Goal: Task Accomplishment & Management: Use online tool/utility

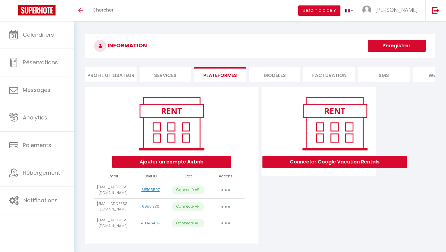
click at [226, 225] on button "button" at bounding box center [225, 223] width 17 height 10
click at [213, 237] on link "Importer les appartements" at bounding box center [198, 237] width 67 height 10
select select
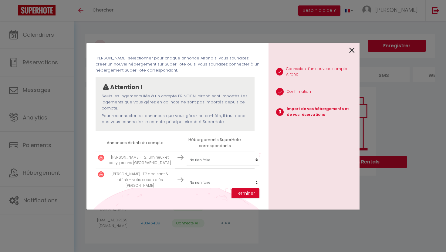
scroll to position [26, 0]
click at [251, 193] on button "Terminer" at bounding box center [245, 193] width 28 height 10
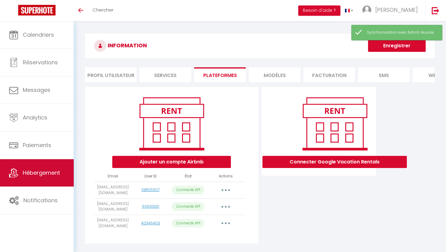
click at [51, 172] on span "Hébergement" at bounding box center [41, 173] width 37 height 8
